Goal: Transaction & Acquisition: Download file/media

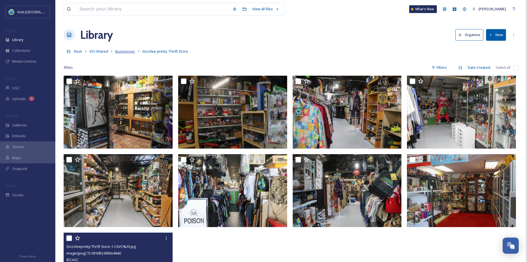
click at [122, 52] on span "Businesses" at bounding box center [125, 51] width 20 height 5
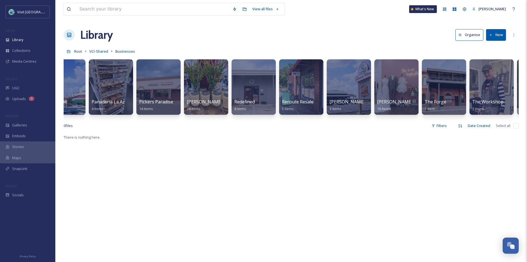
scroll to position [0, 2166]
click at [294, 99] on span "Reroute Resale" at bounding box center [298, 102] width 32 height 6
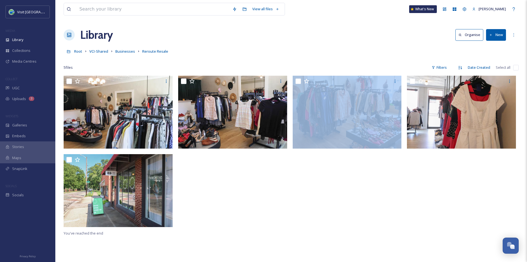
drag, startPoint x: 294, startPoint y: 99, endPoint x: 373, endPoint y: 201, distance: 129.4
click at [373, 201] on div at bounding box center [349, 153] width 112 height 154
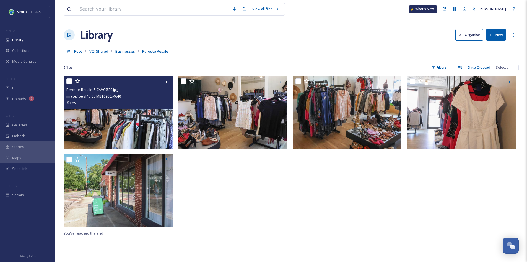
click at [124, 117] on img at bounding box center [118, 112] width 109 height 73
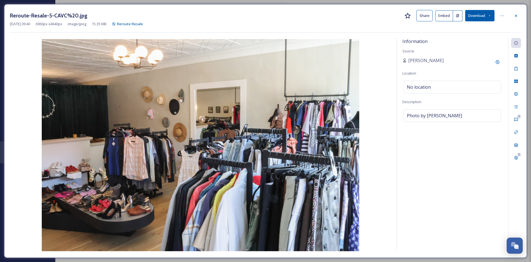
click at [486, 15] on button "Download" at bounding box center [479, 15] width 29 height 11
click at [481, 26] on span "Download Original (6960 x 4640)" at bounding box center [465, 28] width 52 height 5
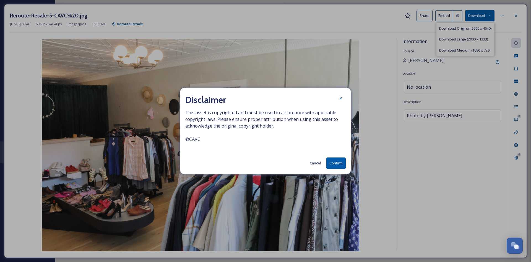
click at [339, 163] on button "Confirm" at bounding box center [336, 162] width 19 height 11
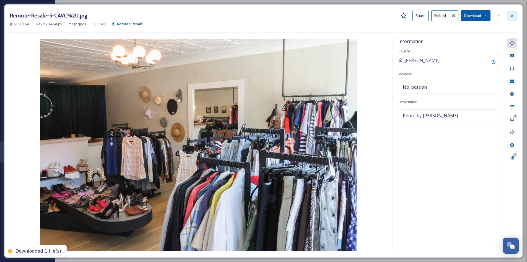
click at [516, 15] on div at bounding box center [512, 16] width 10 height 10
